Goal: Book appointment/travel/reservation

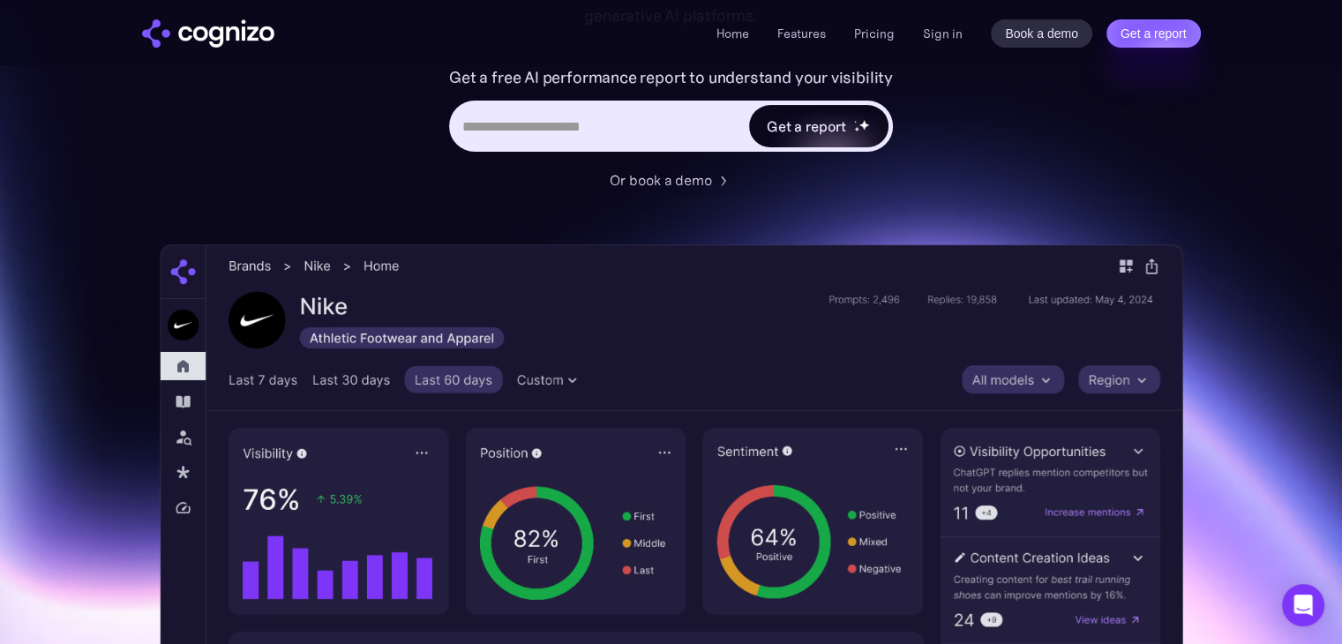
scroll to position [311, 0]
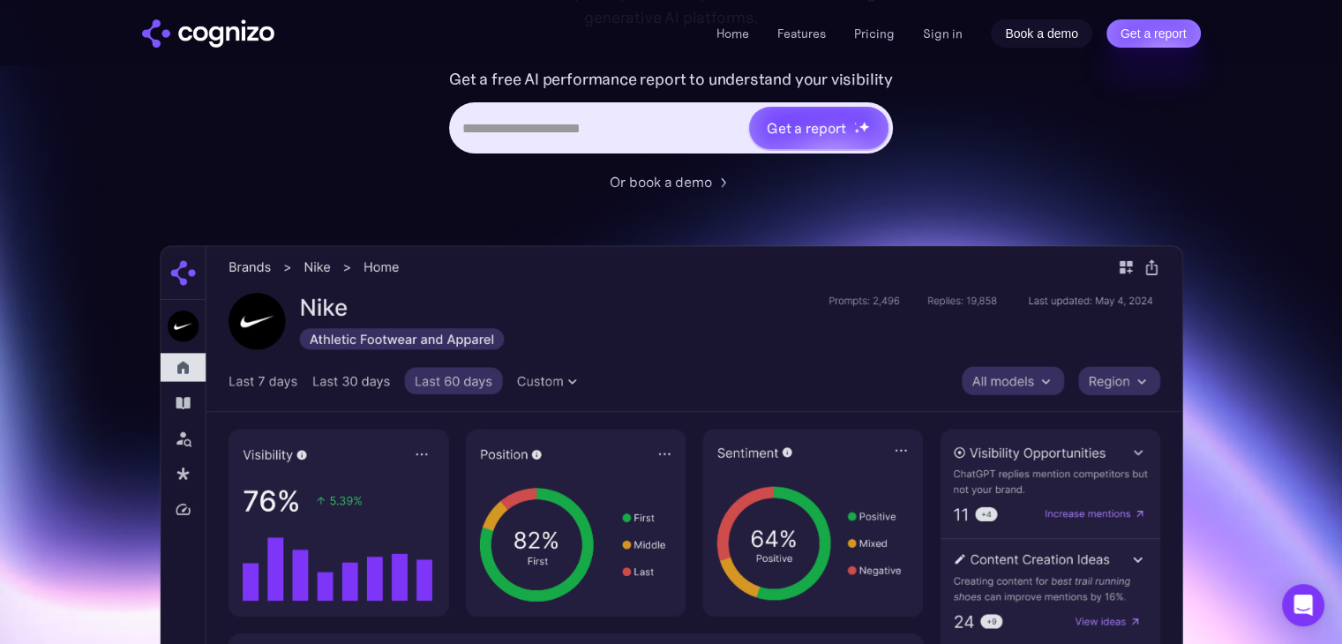
click at [1020, 36] on link "Book a demo" at bounding box center [1042, 33] width 102 height 28
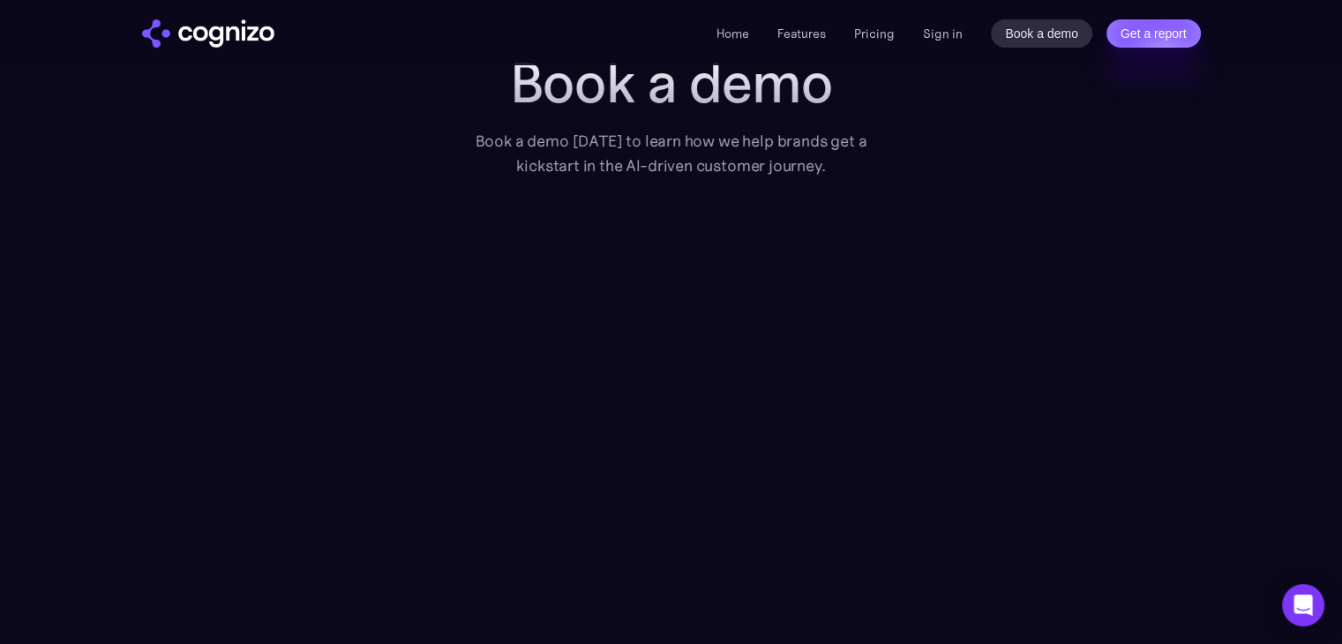
scroll to position [85, 0]
click at [208, 27] on img "home" at bounding box center [208, 33] width 132 height 28
